Goal: Transaction & Acquisition: Purchase product/service

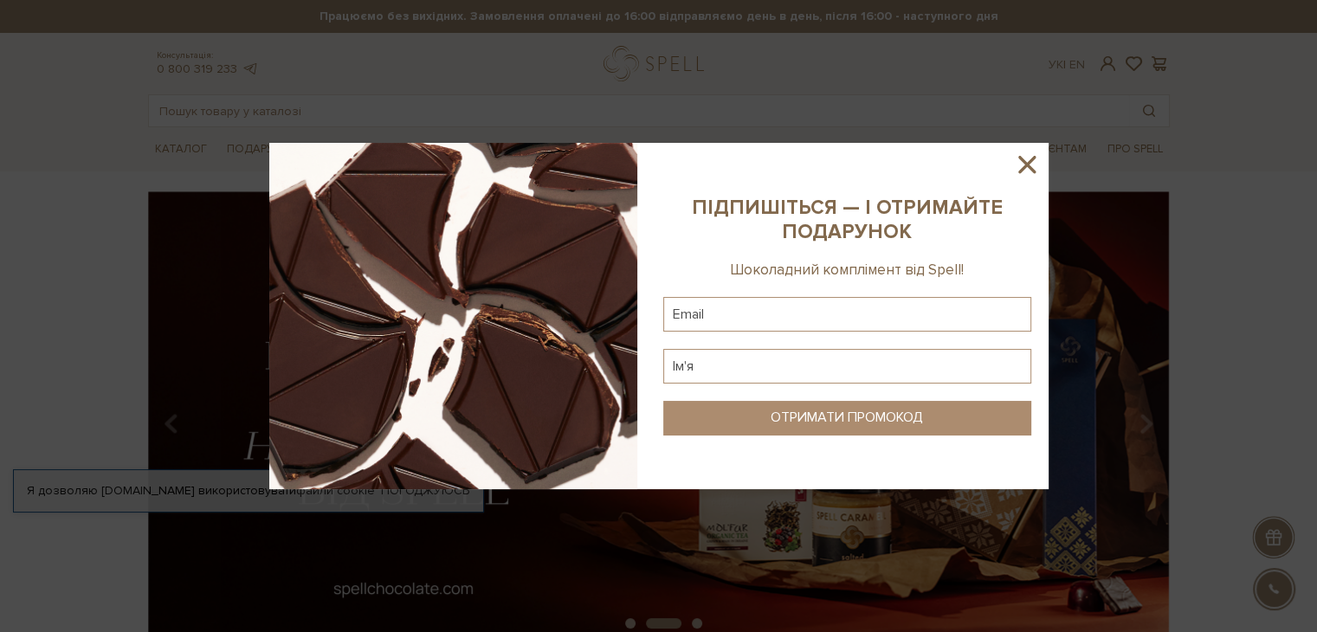
click at [1028, 159] on icon at bounding box center [1026, 164] width 29 height 29
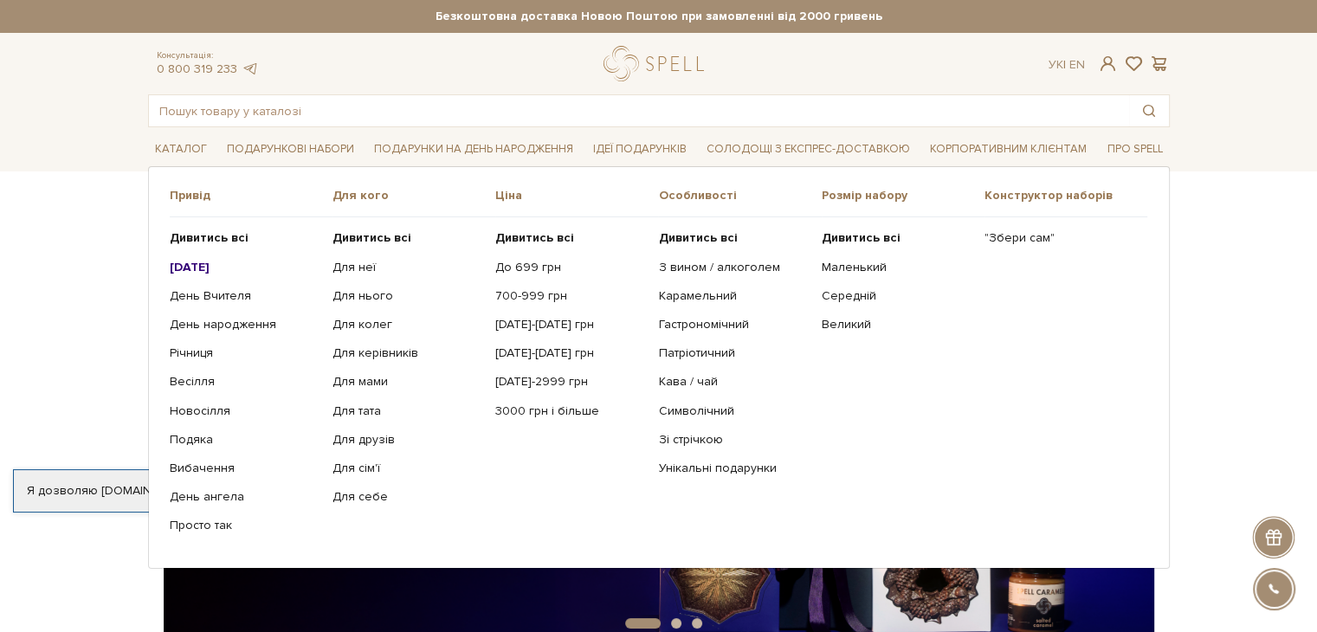
click at [302, 133] on li "Подарункові набори Привід Дивитись всі" at bounding box center [290, 149] width 141 height 41
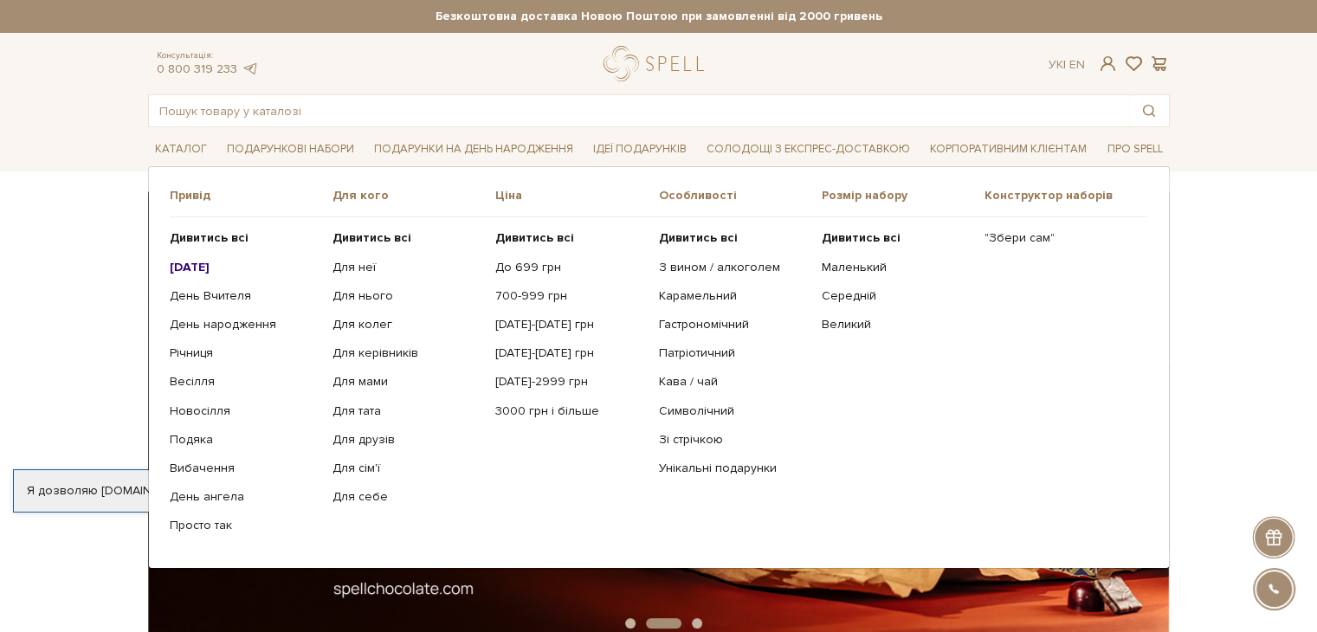
click at [209, 262] on b "[DATE]" at bounding box center [190, 267] width 40 height 15
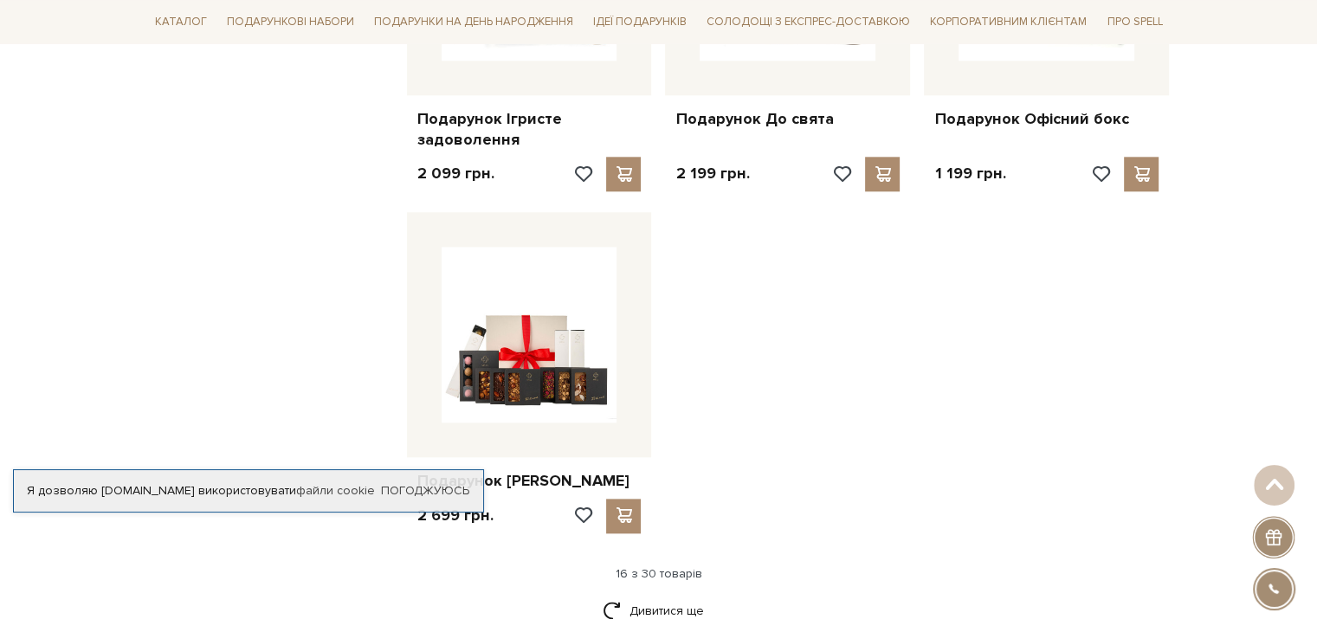
scroll to position [1934, 0]
